Goal: Find specific fact: Find specific fact

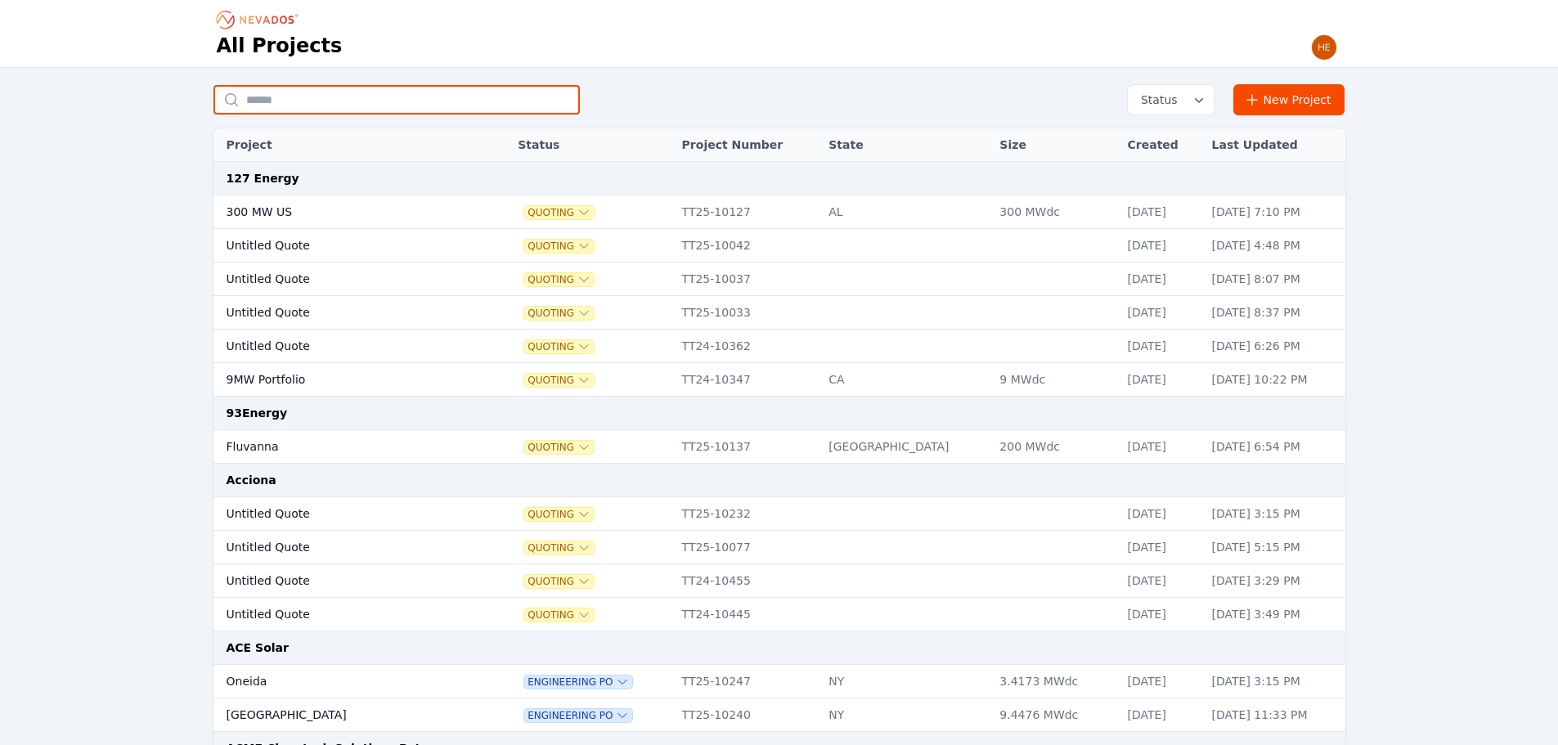
click at [350, 99] on input "text" at bounding box center [396, 99] width 366 height 29
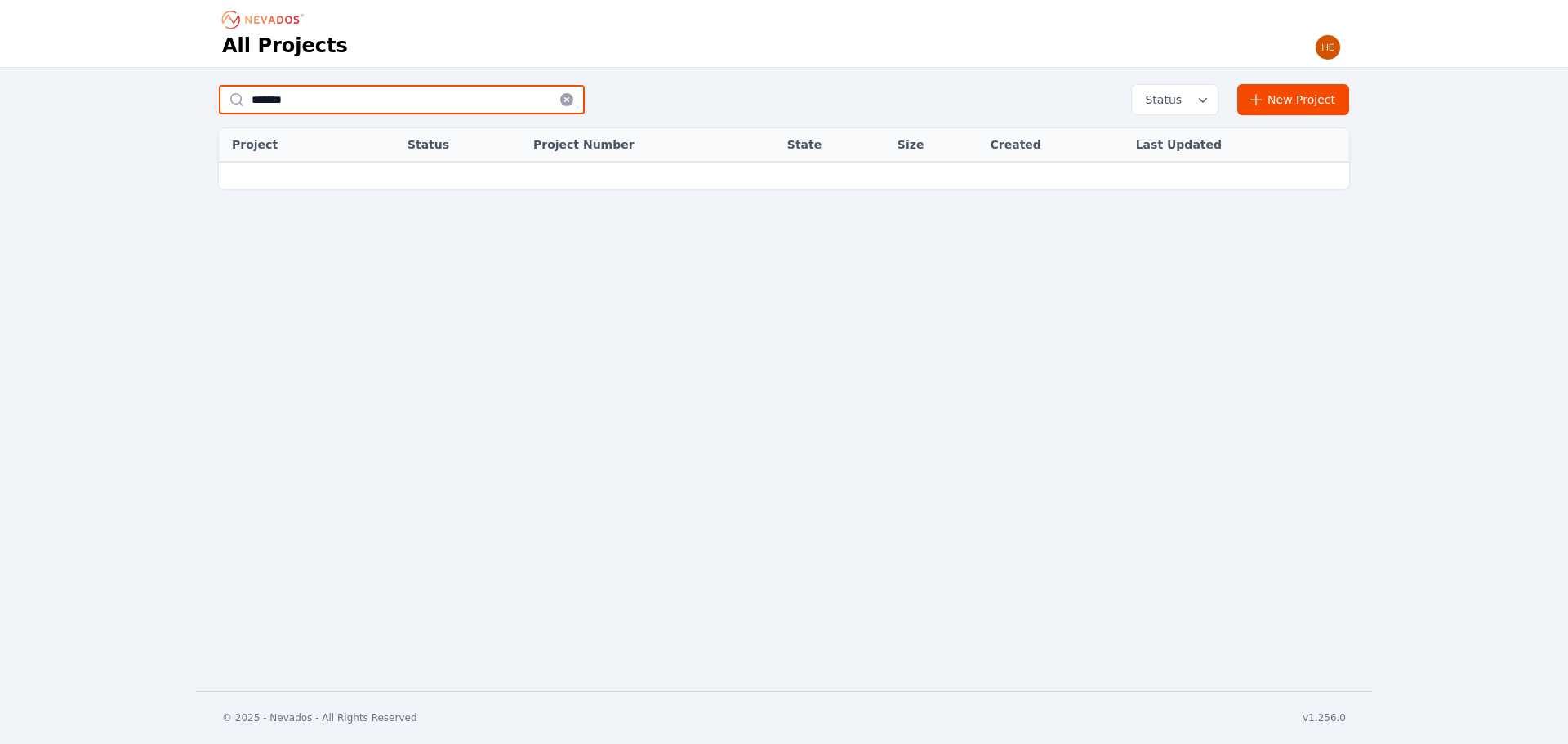
type input "*******"
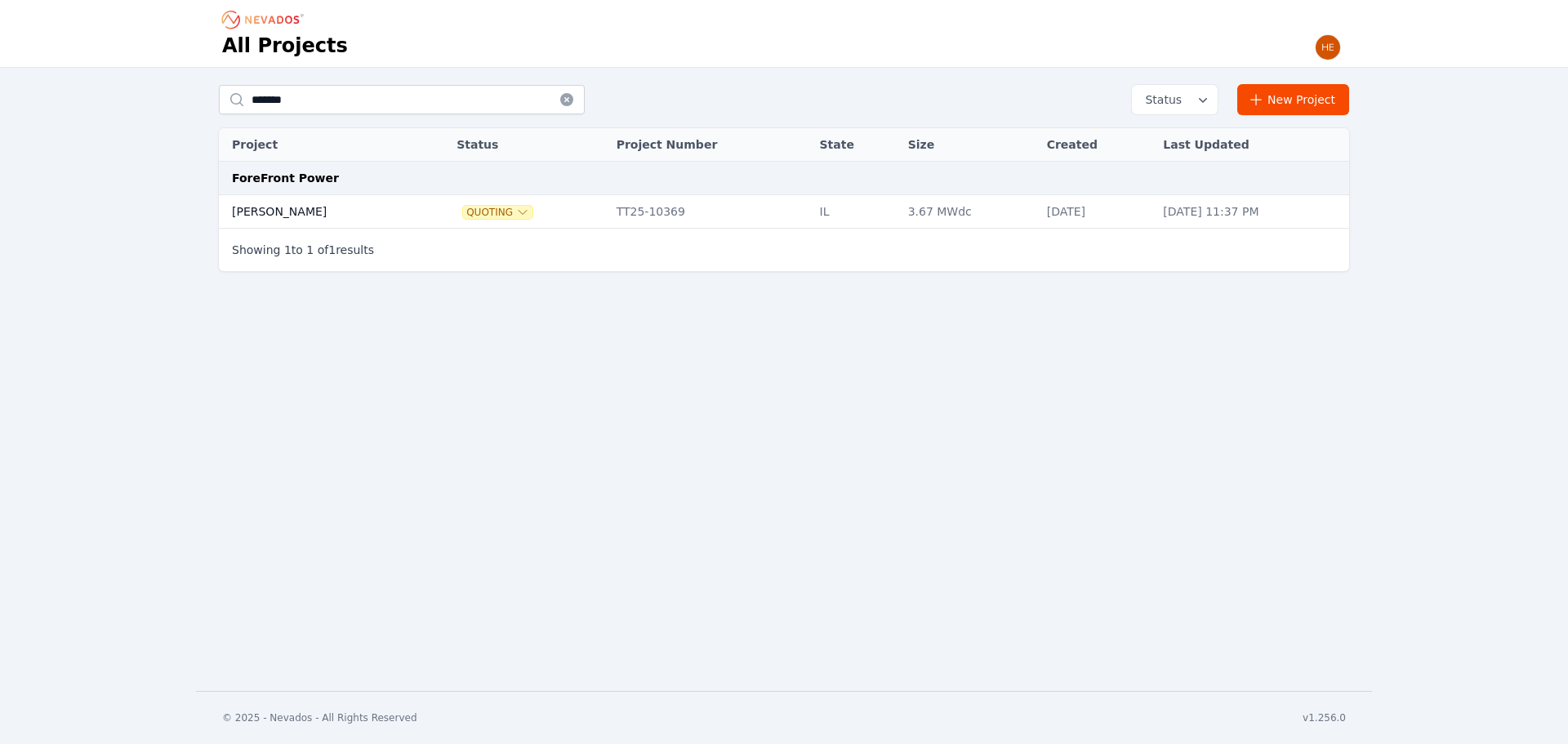
click at [266, 222] on td "[PERSON_NAME]" at bounding box center [320, 212] width 202 height 34
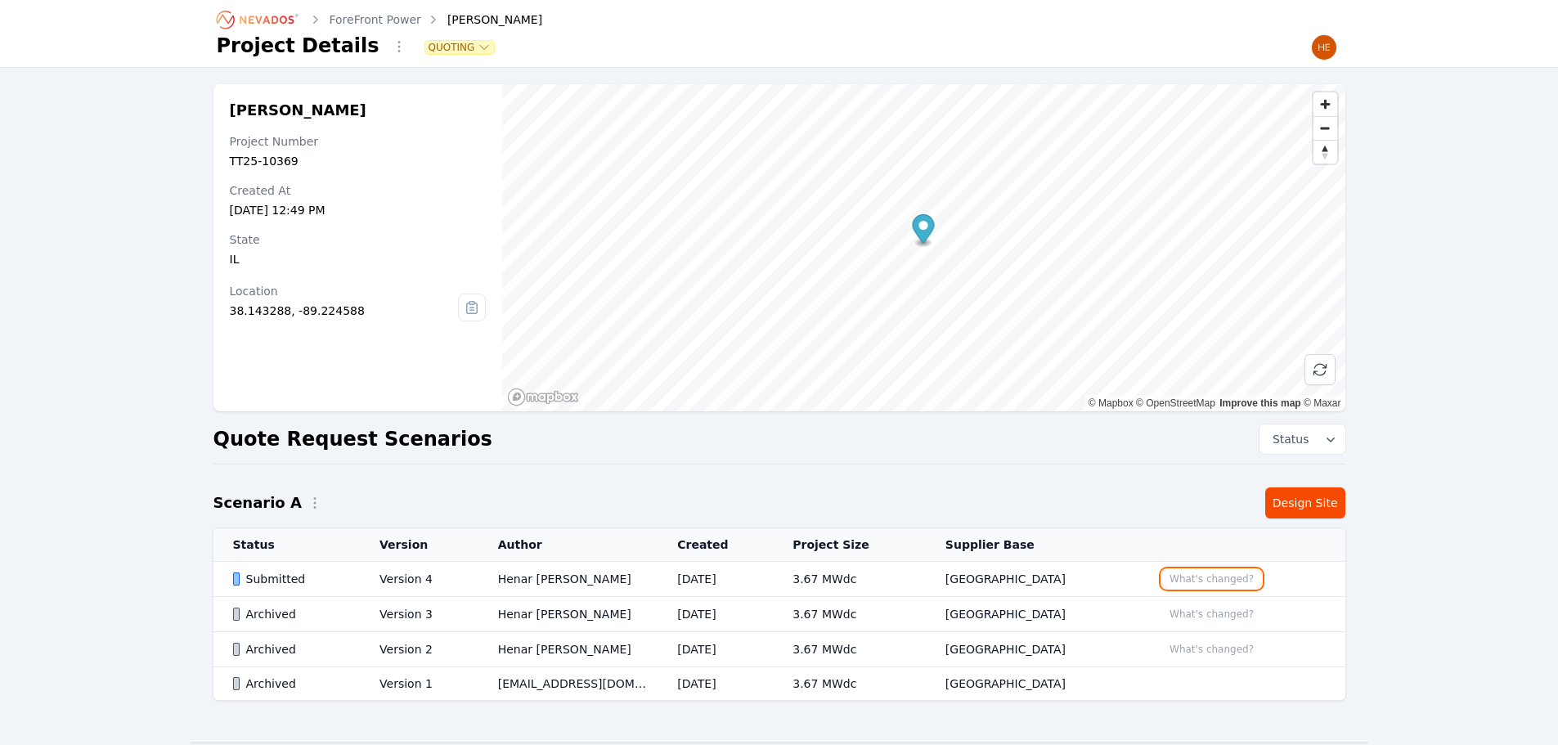
click at [1170, 575] on button "What's changed?" at bounding box center [1211, 579] width 99 height 18
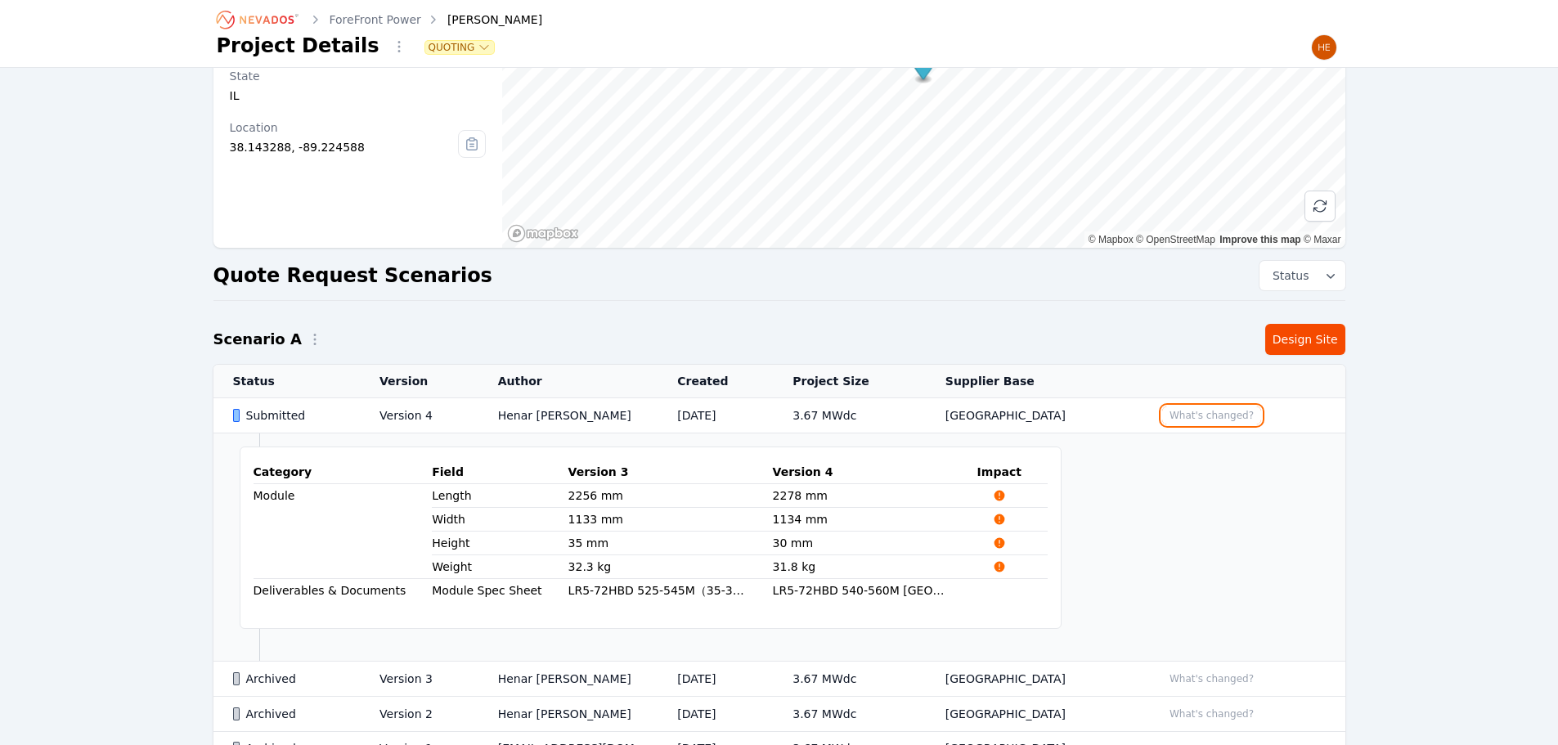
scroll to position [278, 0]
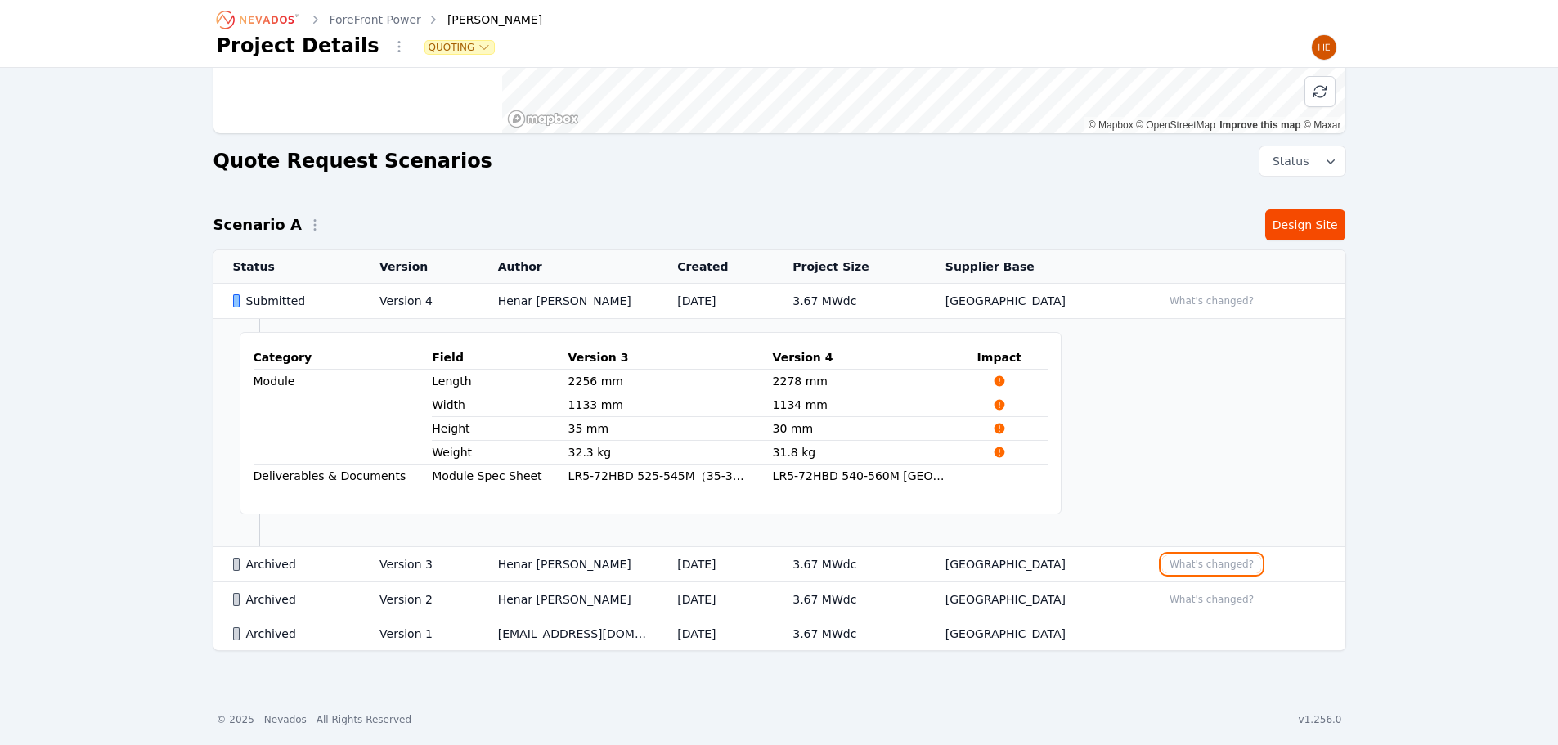
click at [1176, 556] on button "What's changed?" at bounding box center [1211, 564] width 99 height 18
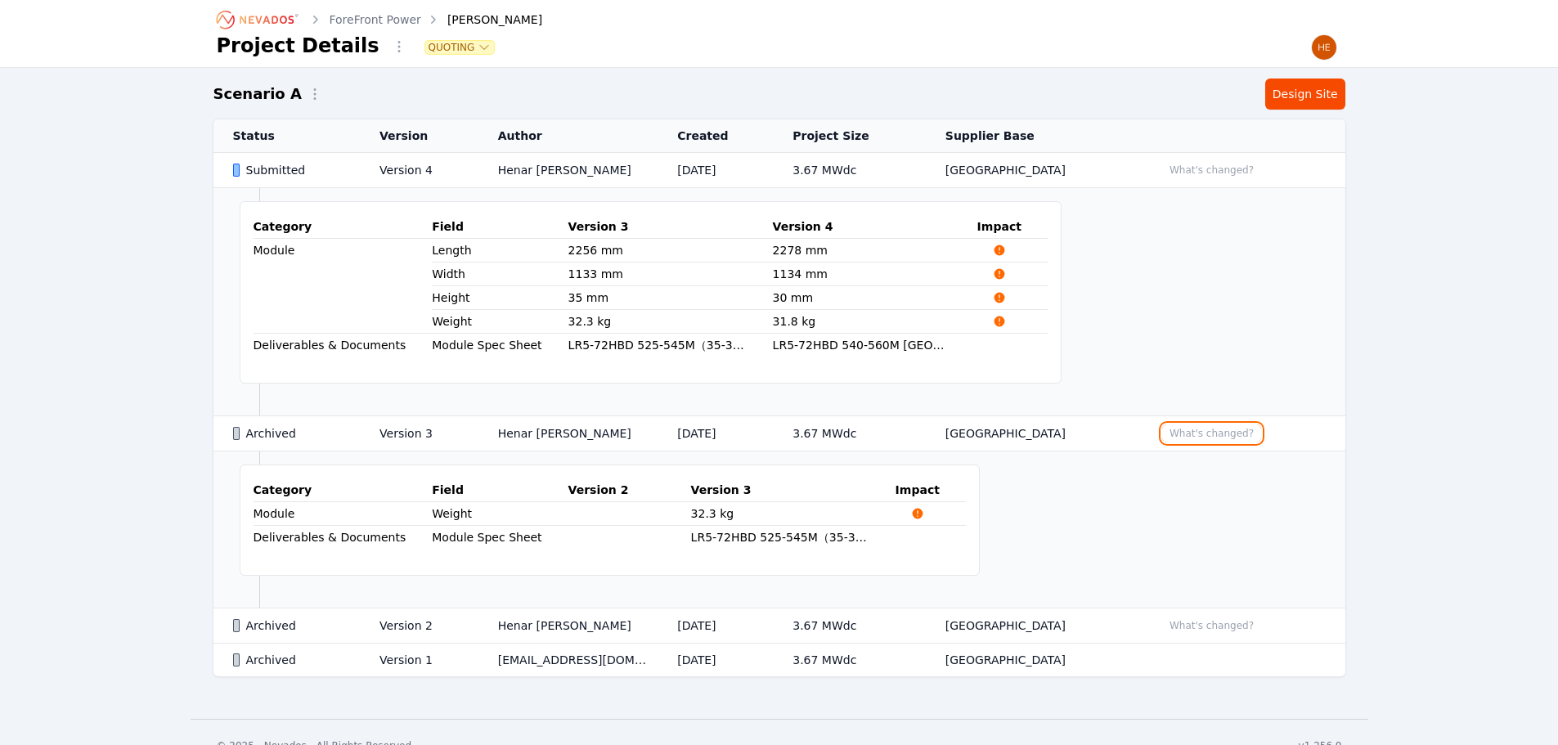
scroll to position [434, 0]
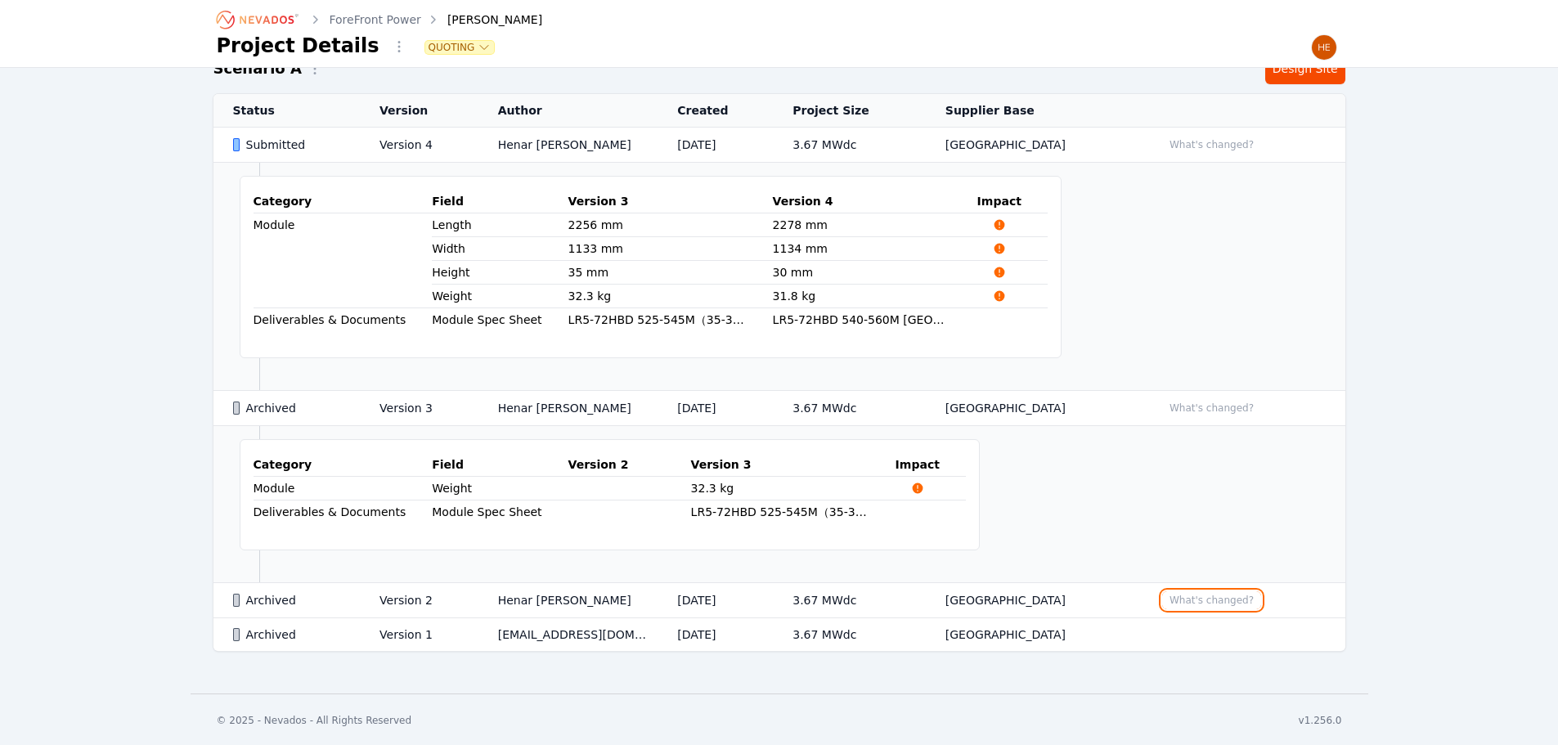
click at [1182, 592] on button "What's changed?" at bounding box center [1211, 600] width 99 height 18
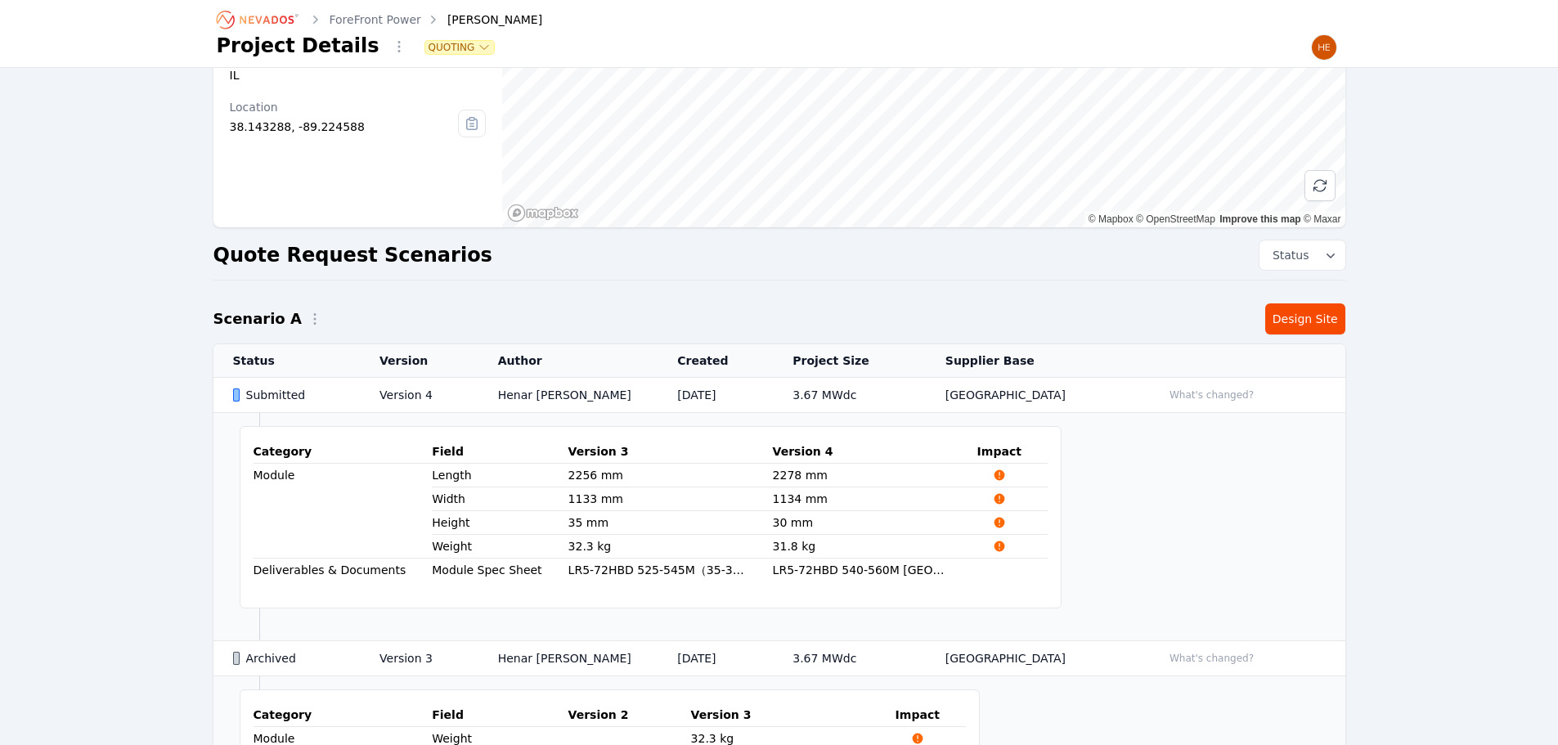
scroll to position [0, 0]
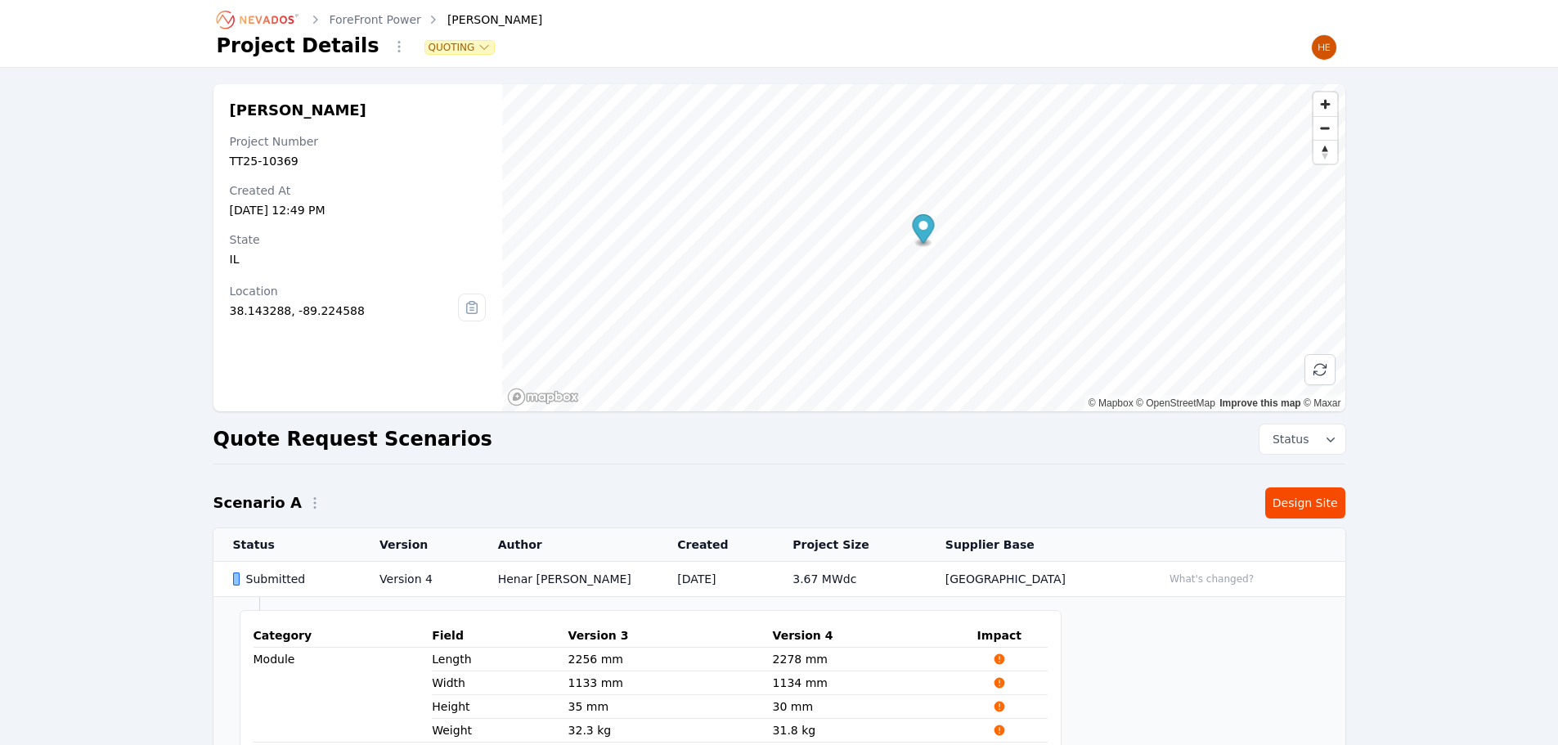
click at [263, 581] on div "Submitted" at bounding box center [292, 579] width 119 height 16
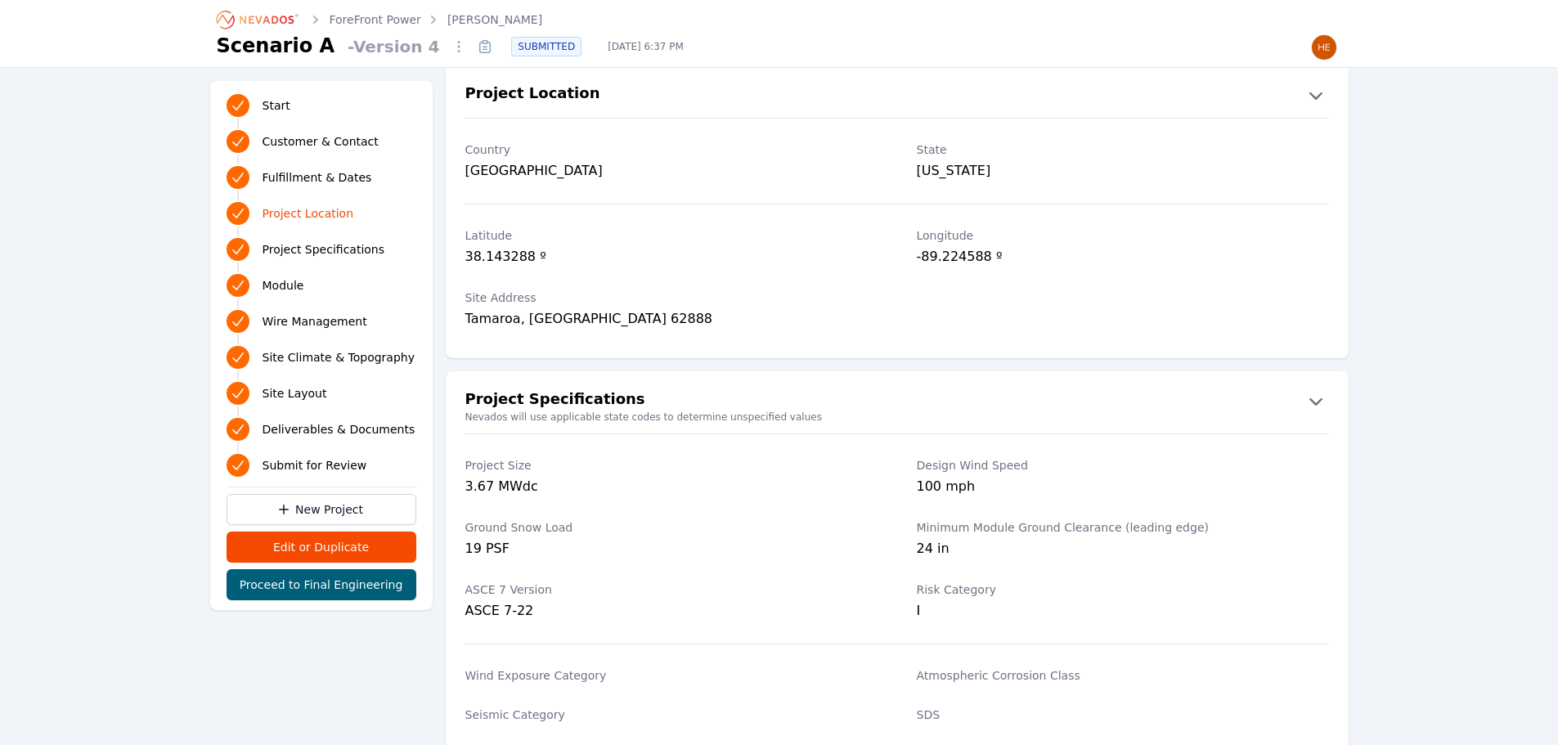
scroll to position [938, 0]
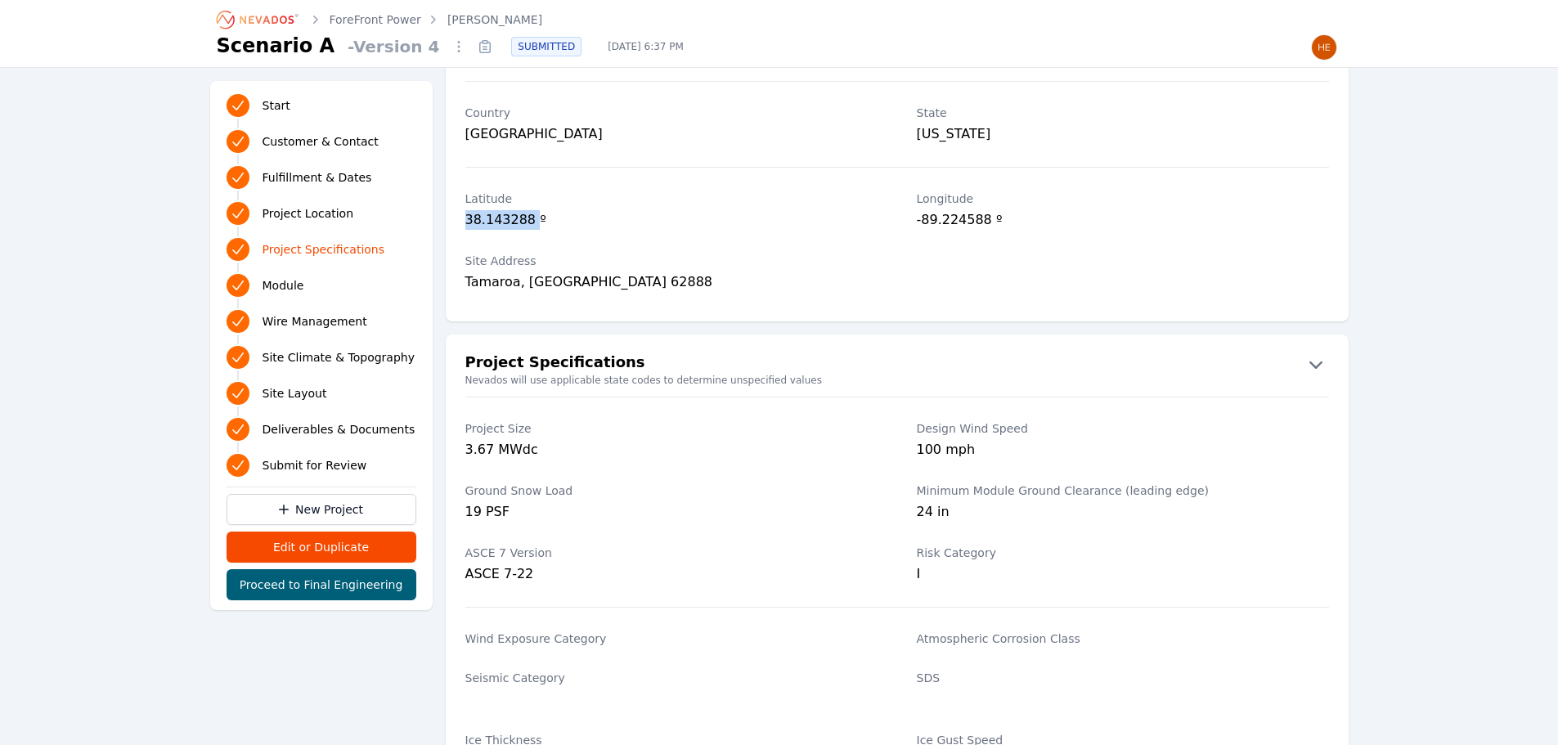
drag, startPoint x: 528, startPoint y: 219, endPoint x: 451, endPoint y: 218, distance: 77.7
click at [451, 218] on div "[GEOGRAPHIC_DATA] º" at bounding box center [897, 212] width 903 height 62
copy div "38.143288"
drag, startPoint x: 815, startPoint y: 283, endPoint x: 910, endPoint y: 250, distance: 101.1
click at [815, 283] on div "Tamaroa, [GEOGRAPHIC_DATA] 62888" at bounding box center [671, 283] width 412 height 23
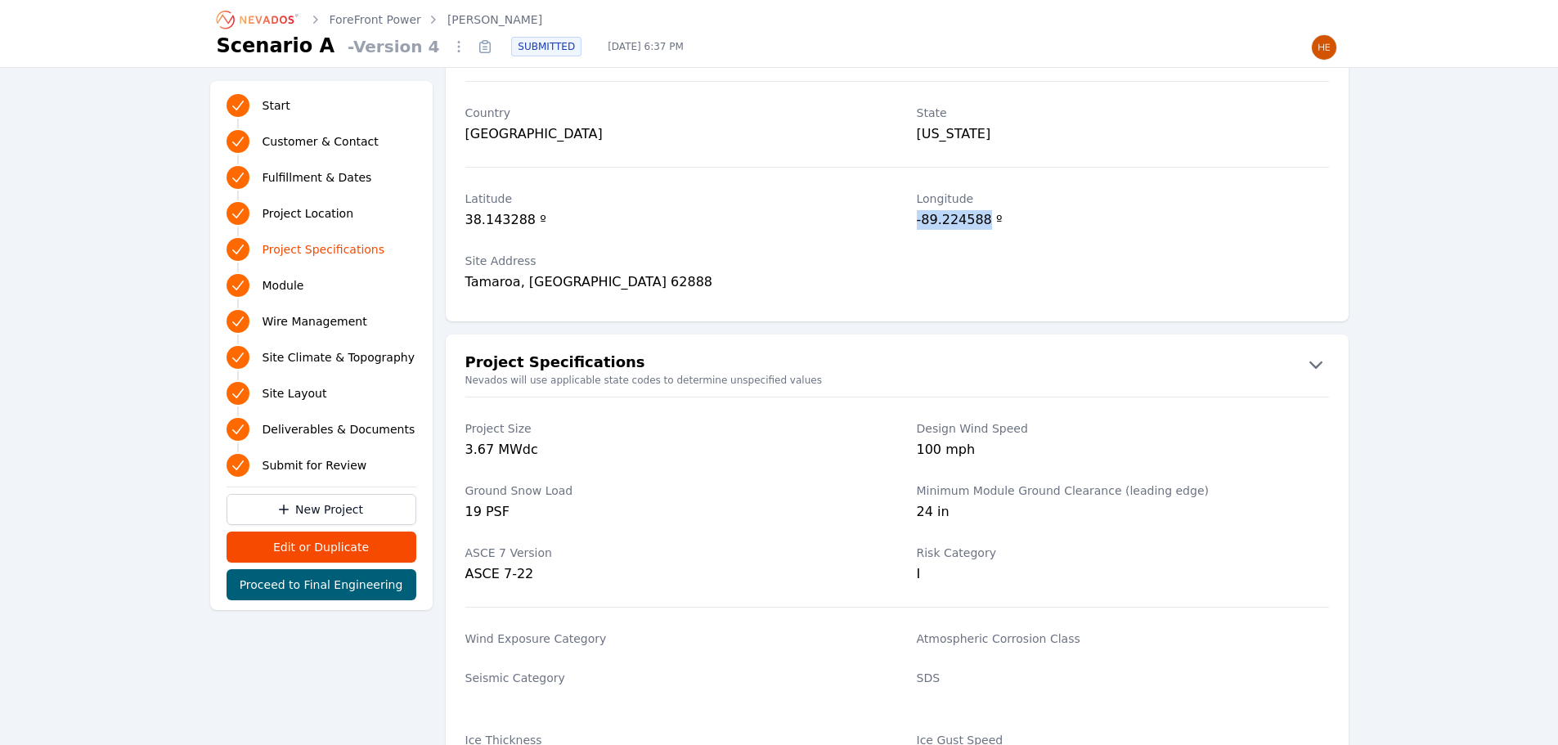
drag, startPoint x: 982, startPoint y: 220, endPoint x: 915, endPoint y: 220, distance: 66.3
click at [912, 220] on div "[GEOGRAPHIC_DATA] º" at bounding box center [897, 212] width 903 height 62
copy div "-89.224588"
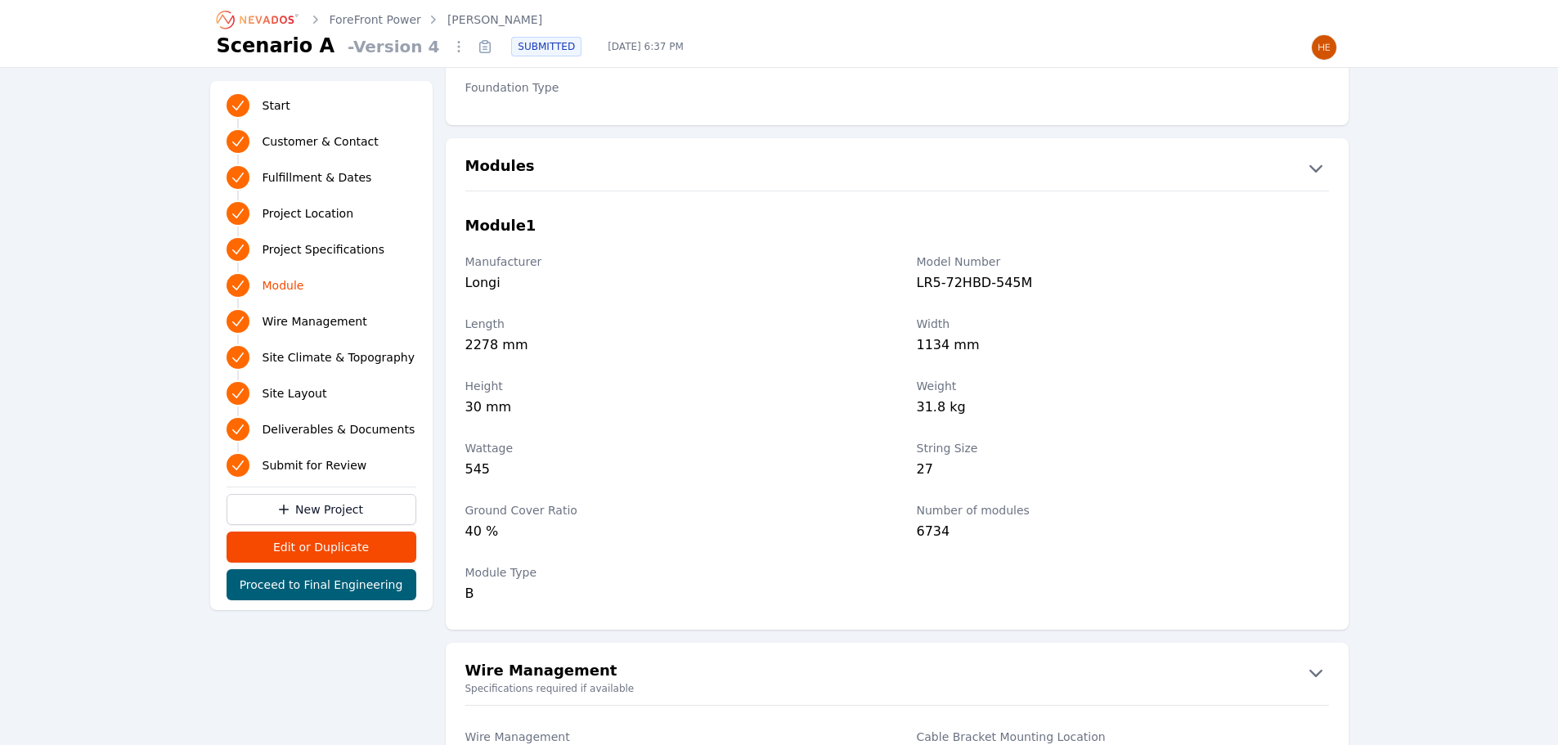
scroll to position [1756, 0]
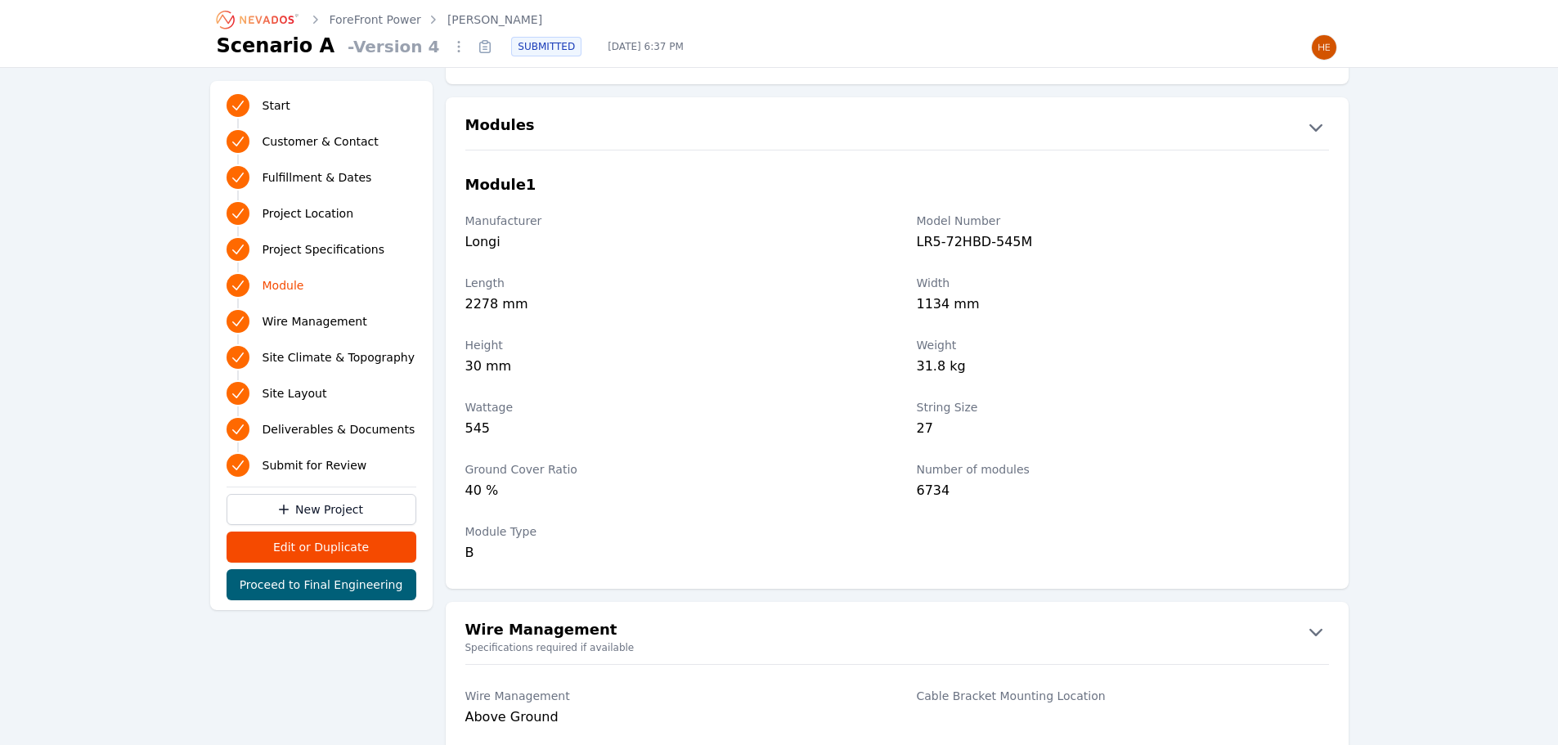
click at [472, 51] on icon at bounding box center [485, 47] width 26 height 26
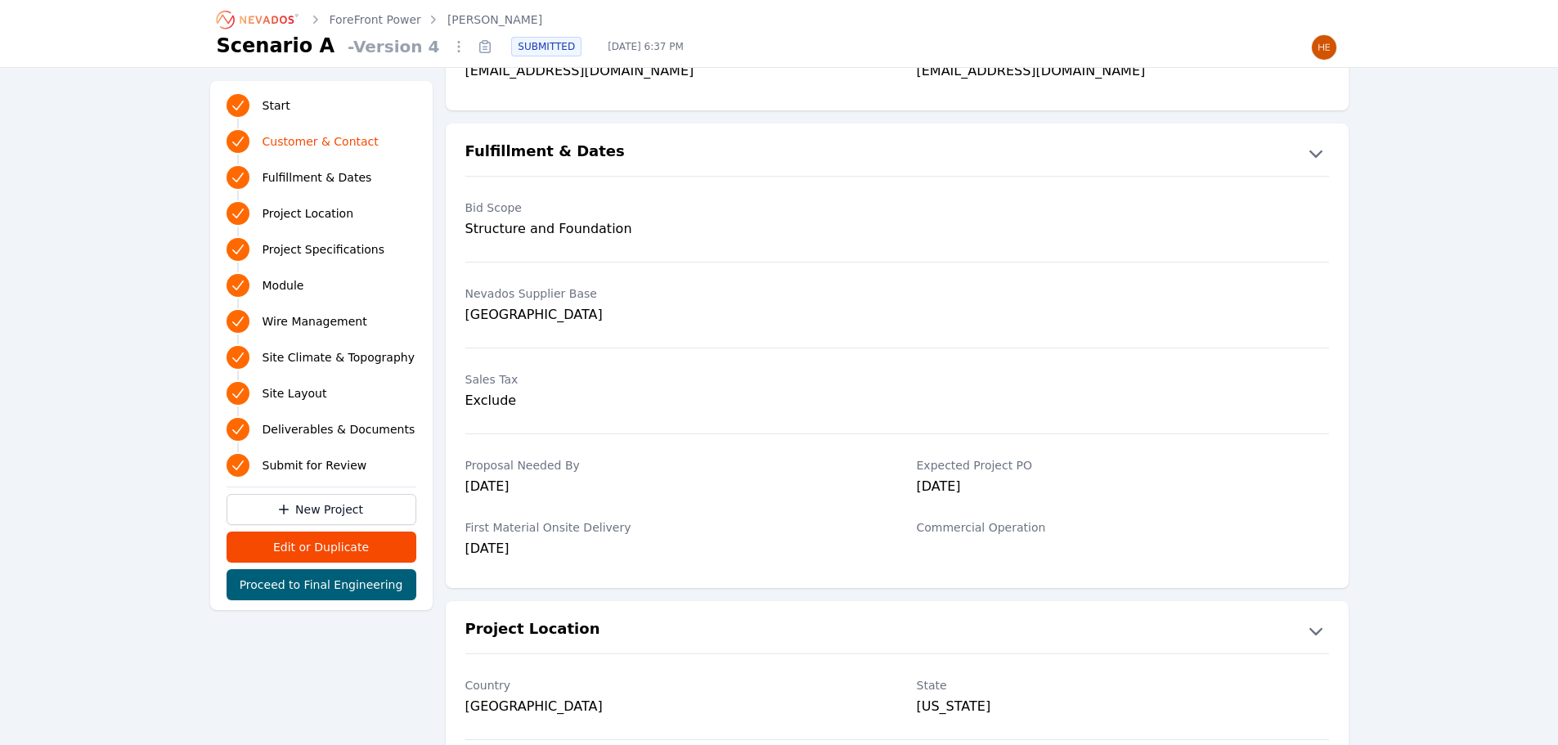
scroll to position [0, 0]
